Goal: Task Accomplishment & Management: Manage account settings

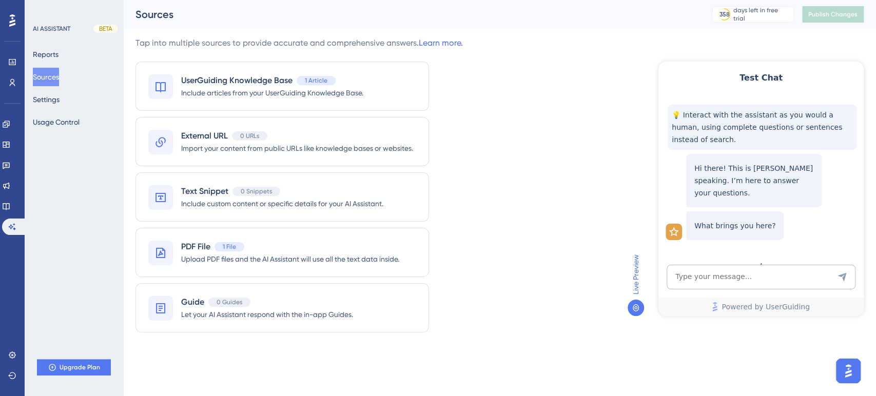
click at [12, 22] on icon at bounding box center [12, 20] width 6 height 12
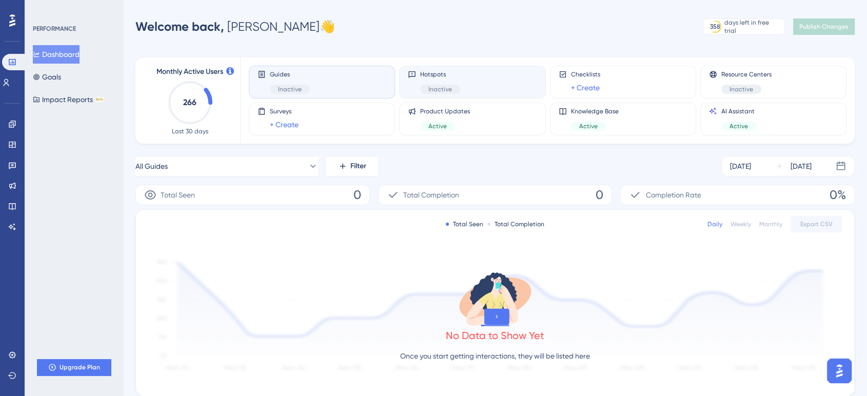
click at [460, 93] on div "Hotspots Inactive" at bounding box center [472, 82] width 129 height 24
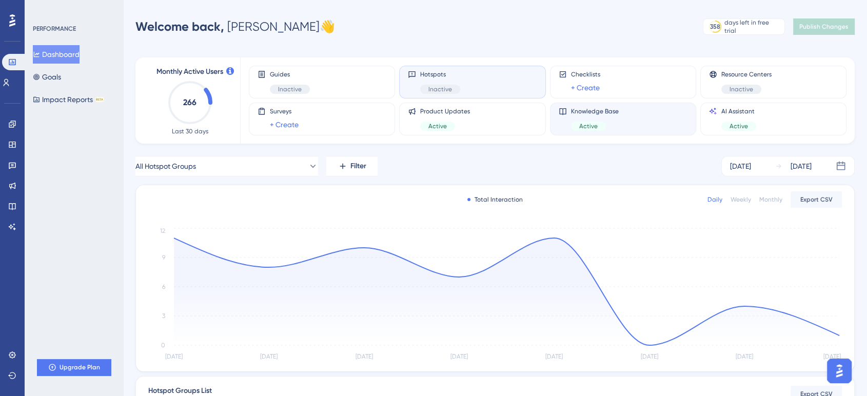
click at [607, 129] on div "Active" at bounding box center [595, 126] width 48 height 9
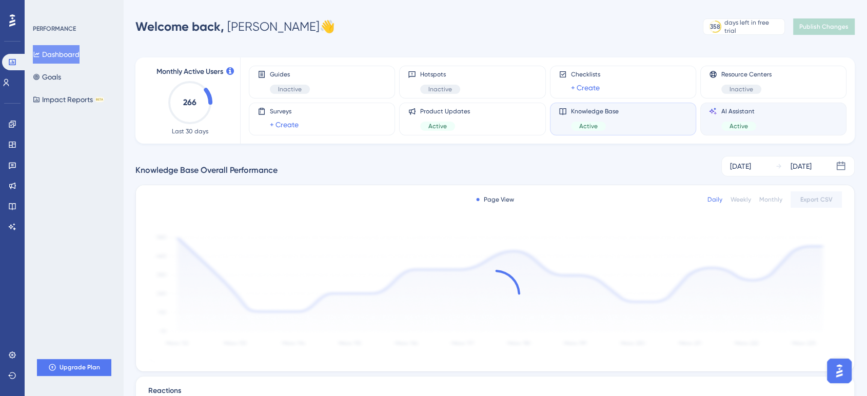
click at [729, 115] on div "AI Assistant Active" at bounding box center [738, 119] width 35 height 24
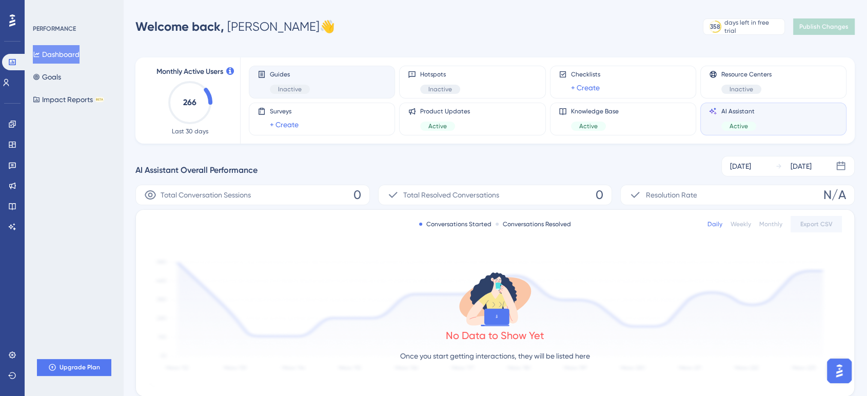
click at [322, 86] on div "Guides Inactive" at bounding box center [321, 82] width 129 height 24
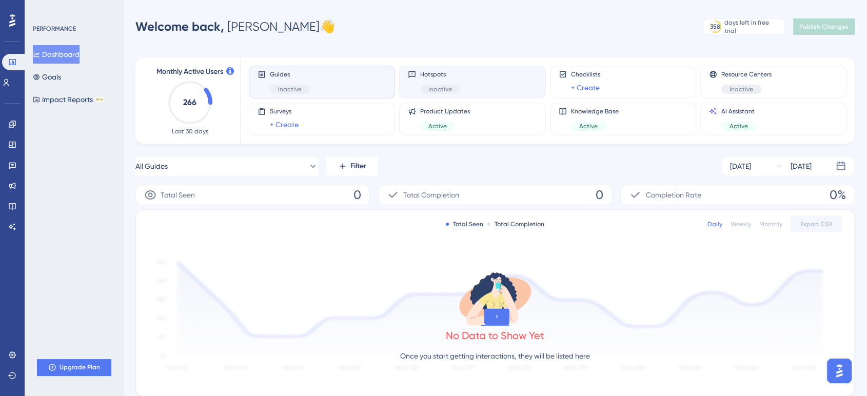
click at [451, 81] on div "Hotspots Inactive" at bounding box center [440, 82] width 40 height 24
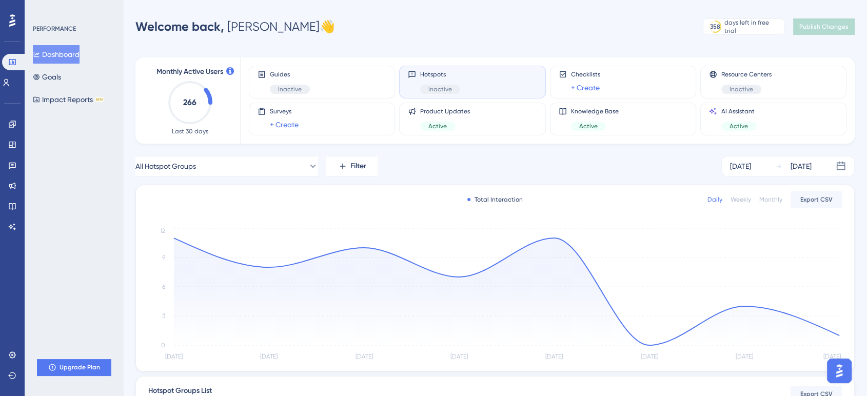
click at [453, 85] on div "Inactive" at bounding box center [440, 89] width 40 height 9
click at [431, 89] on span "Inactive" at bounding box center [440, 89] width 24 height 8
click at [499, 81] on div "Hotspots Inactive" at bounding box center [472, 82] width 129 height 24
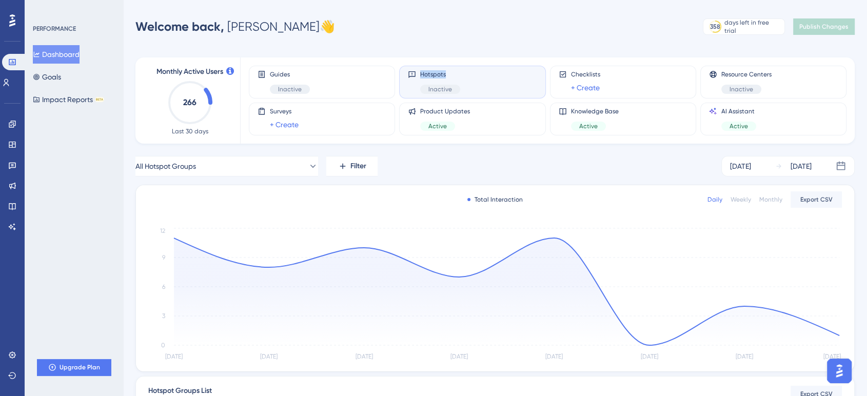
click at [499, 81] on div "Hotspots Inactive" at bounding box center [472, 82] width 129 height 24
click at [420, 82] on div "Hotspots Inactive" at bounding box center [440, 82] width 40 height 24
click at [438, 121] on div "Product Updates Active" at bounding box center [445, 119] width 50 height 24
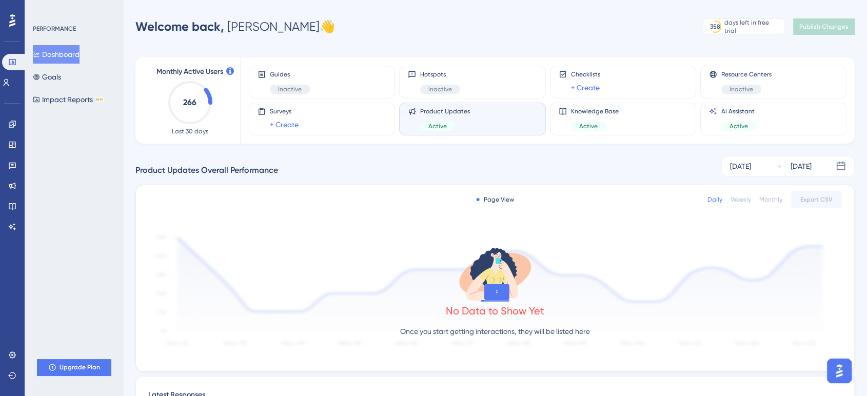
click at [438, 121] on div "Product Updates Active" at bounding box center [445, 119] width 50 height 24
click at [61, 78] on button "Goals" at bounding box center [47, 77] width 28 height 18
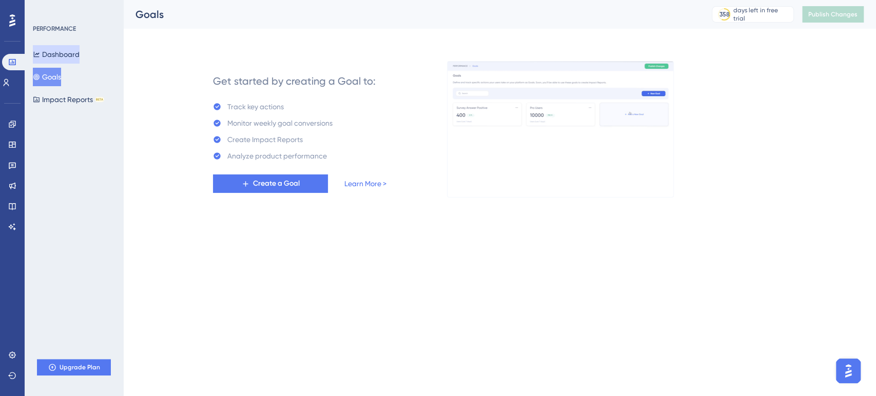
click at [63, 55] on button "Dashboard" at bounding box center [56, 54] width 47 height 18
